Goal: Find specific page/section: Find specific page/section

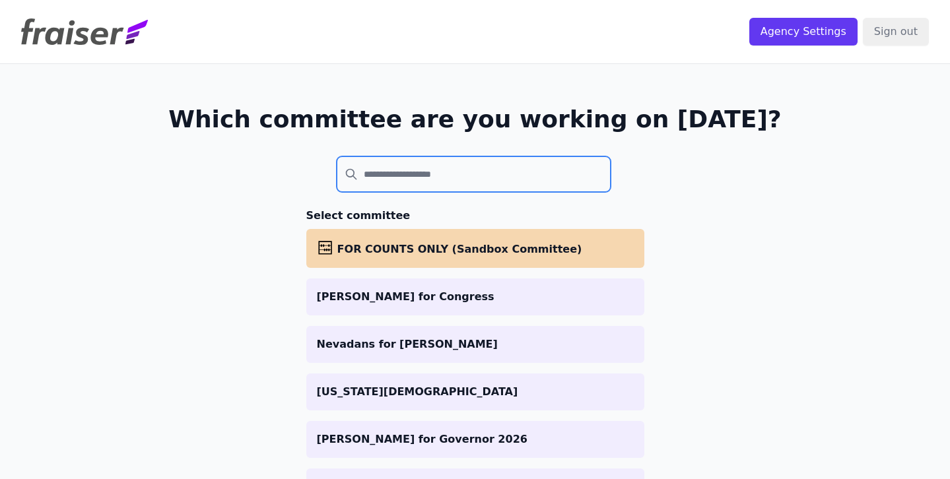
click at [385, 168] on input "search" at bounding box center [474, 174] width 275 height 36
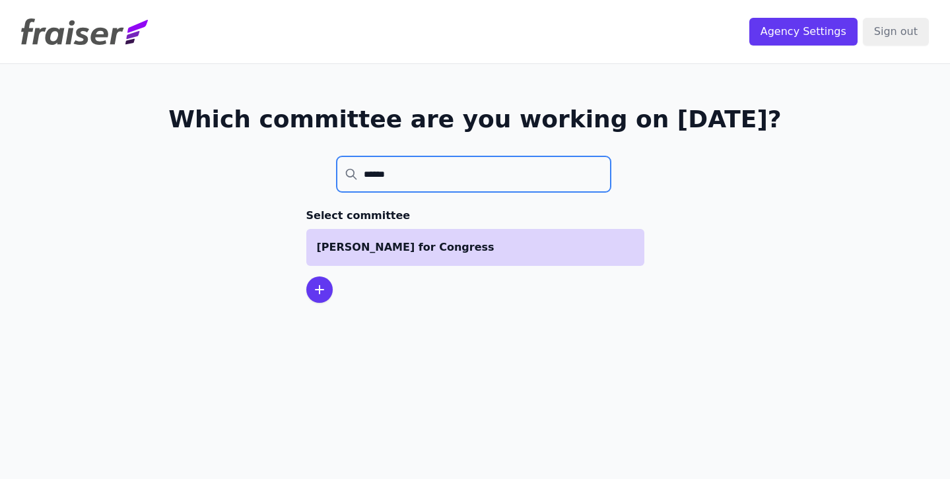
type input "******"
click at [419, 251] on p "[PERSON_NAME] for Congress" at bounding box center [475, 248] width 317 height 16
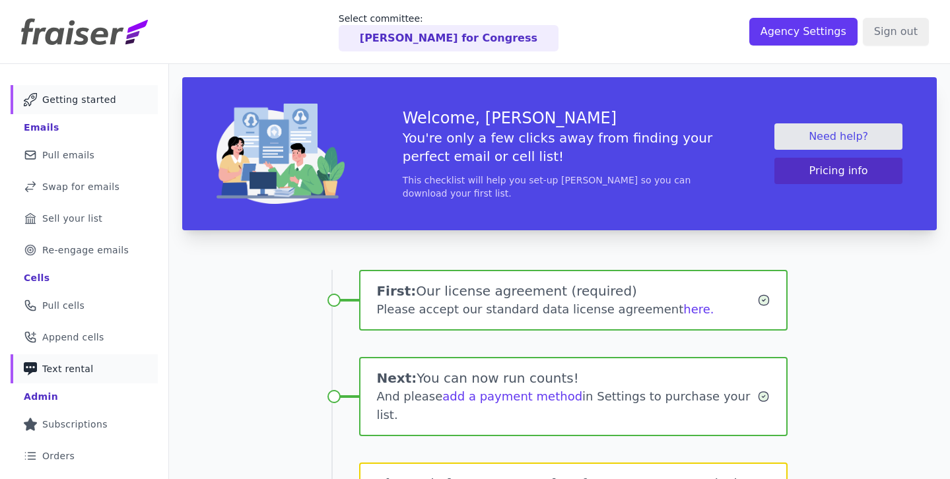
click at [94, 363] on link "Phone Icon with a plus sign Outline of a phone with a plus sign Text rental" at bounding box center [84, 368] width 147 height 29
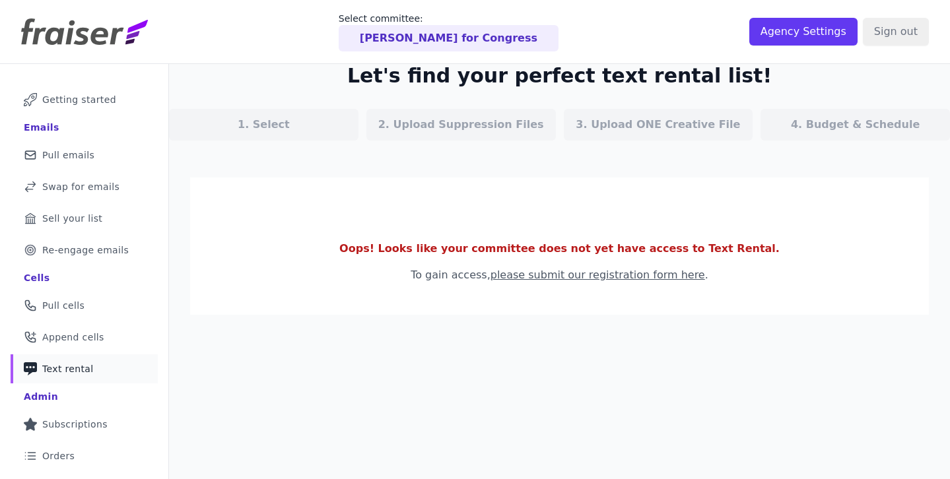
click at [576, 284] on section "Oops! Looks like your committee does not yet have access to Text Rental. To gai…" at bounding box center [559, 246] width 738 height 137
click at [553, 272] on link "please submit our registration form here" at bounding box center [597, 275] width 214 height 13
